Goal: Transaction & Acquisition: Book appointment/travel/reservation

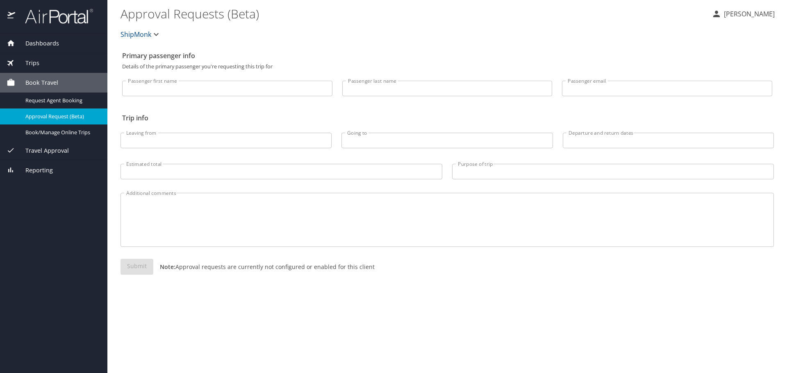
click at [38, 144] on div "Travel Approval" at bounding box center [53, 151] width 107 height 20
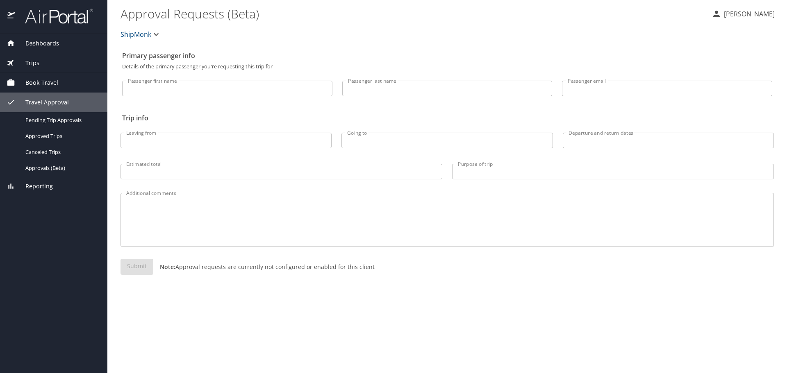
click at [55, 84] on span "Book Travel" at bounding box center [36, 82] width 43 height 9
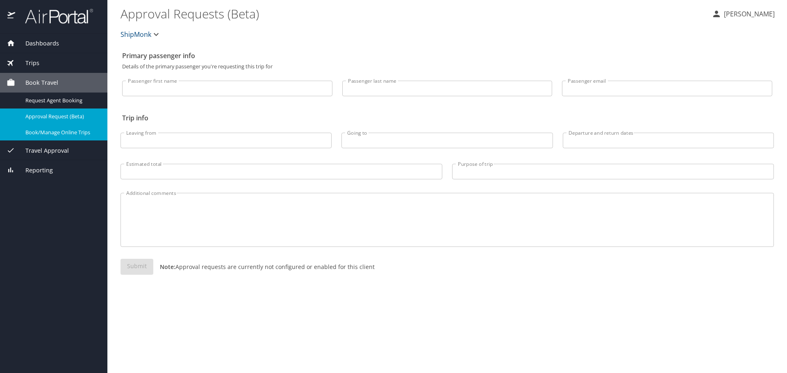
click at [52, 134] on span "Book/Manage Online Trips" at bounding box center [61, 133] width 72 height 8
click at [41, 44] on span "Dashboards" at bounding box center [37, 43] width 44 height 9
